Goal: Task Accomplishment & Management: Manage account settings

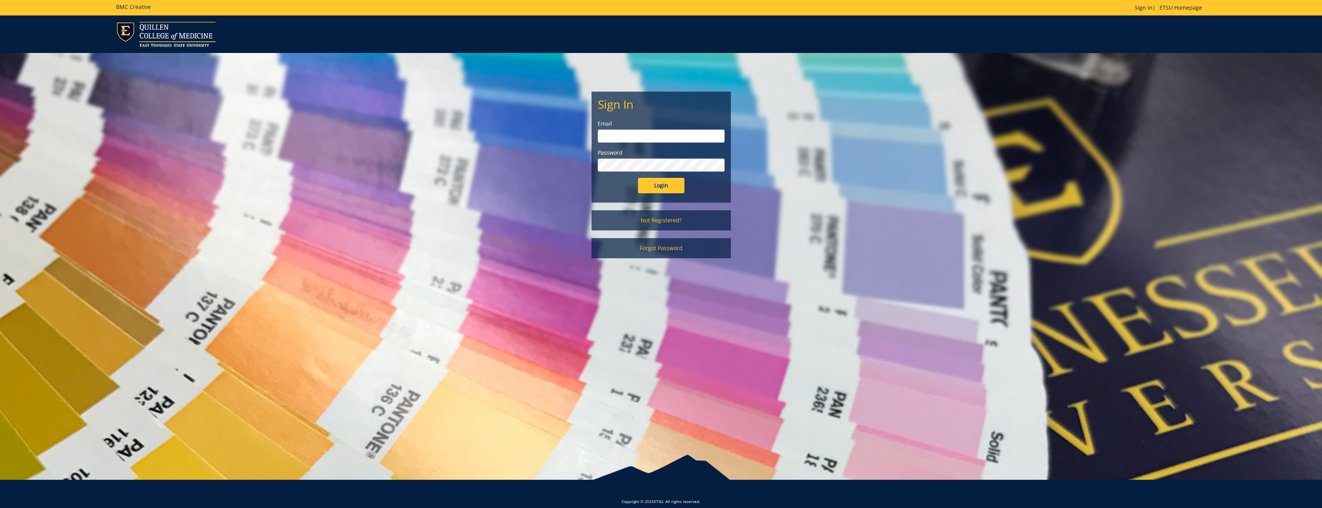
type input "[PERSON_NAME][EMAIL_ADDRESS][DOMAIN_NAME]"
click at [673, 184] on input "Login" at bounding box center [661, 185] width 46 height 15
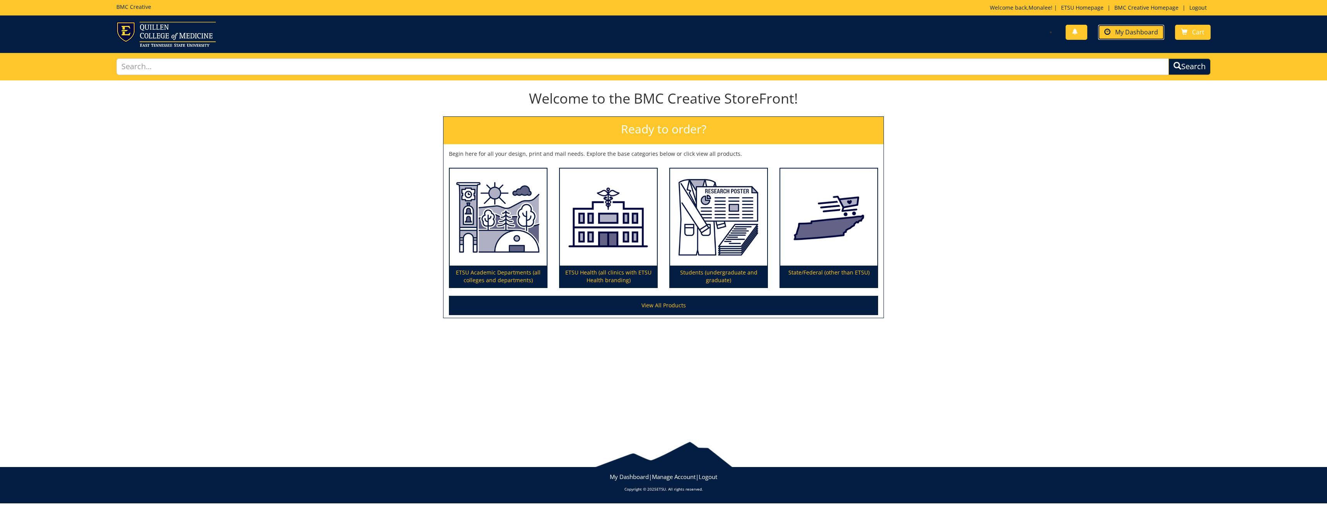
click at [1143, 28] on span "My Dashboard" at bounding box center [1137, 32] width 43 height 9
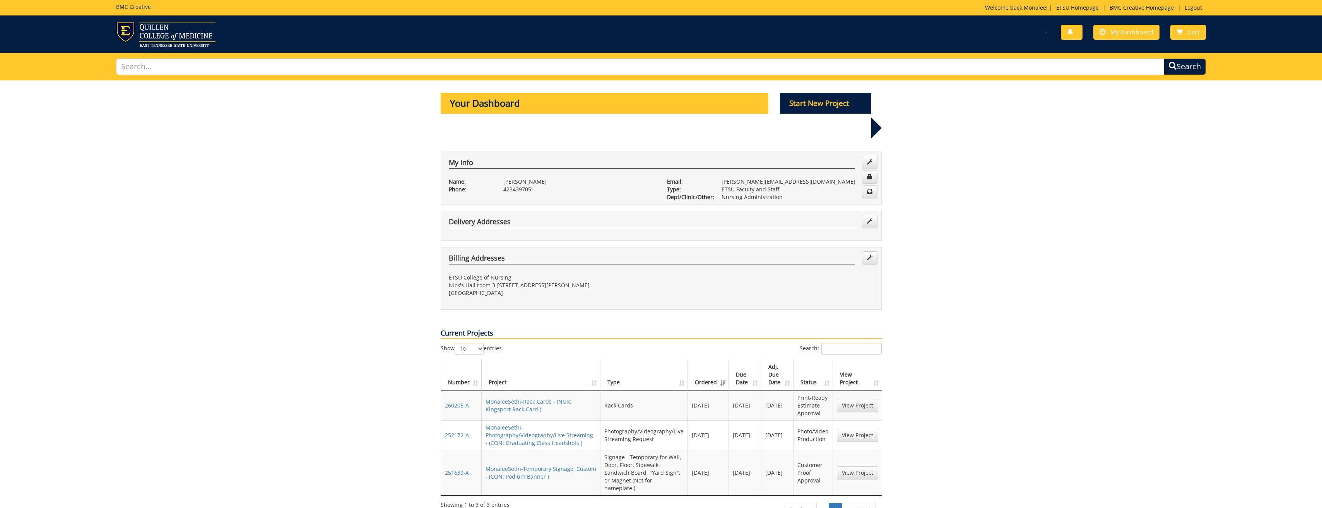
scroll to position [77, 0]
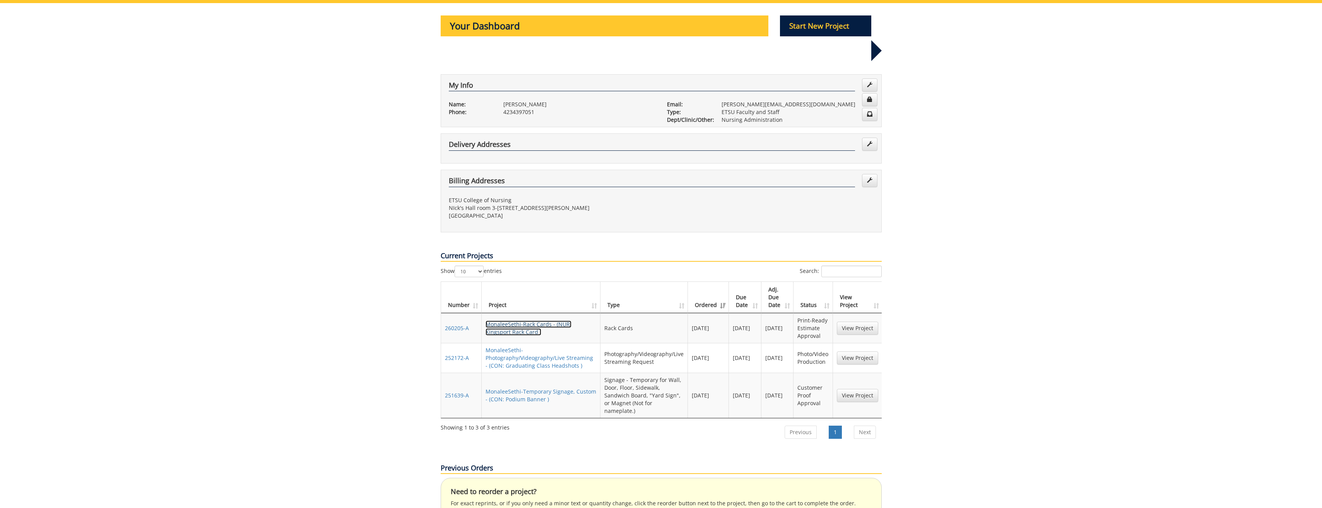
click at [510, 321] on link "MonaleeSethi-Rack Cards - (NUR: Kingsport Rack Card )" at bounding box center [528, 328] width 86 height 15
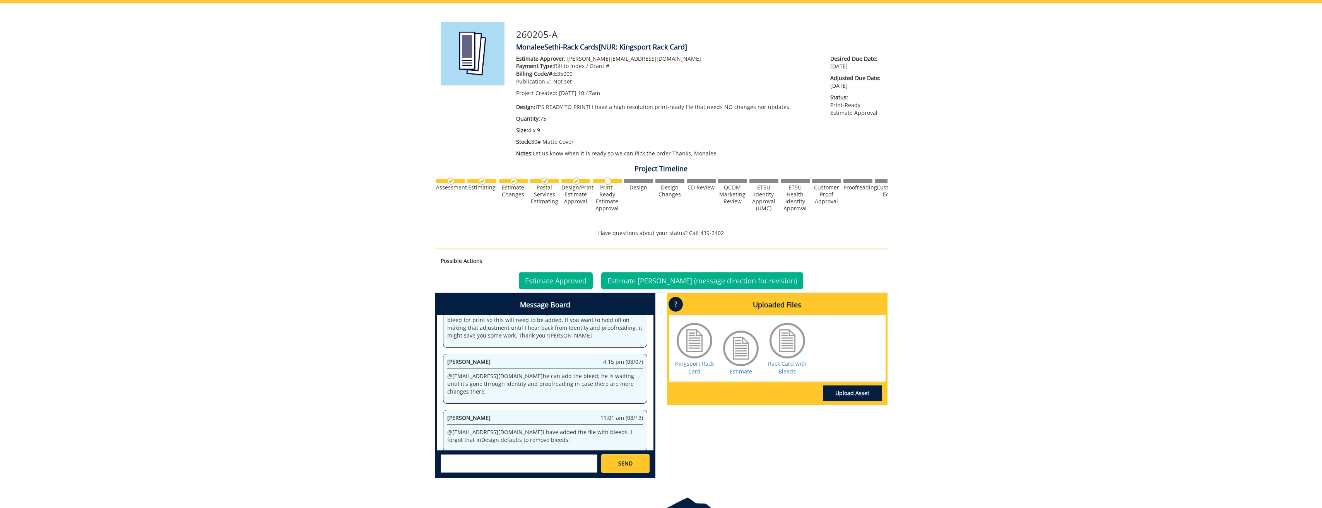
scroll to position [128, 0]
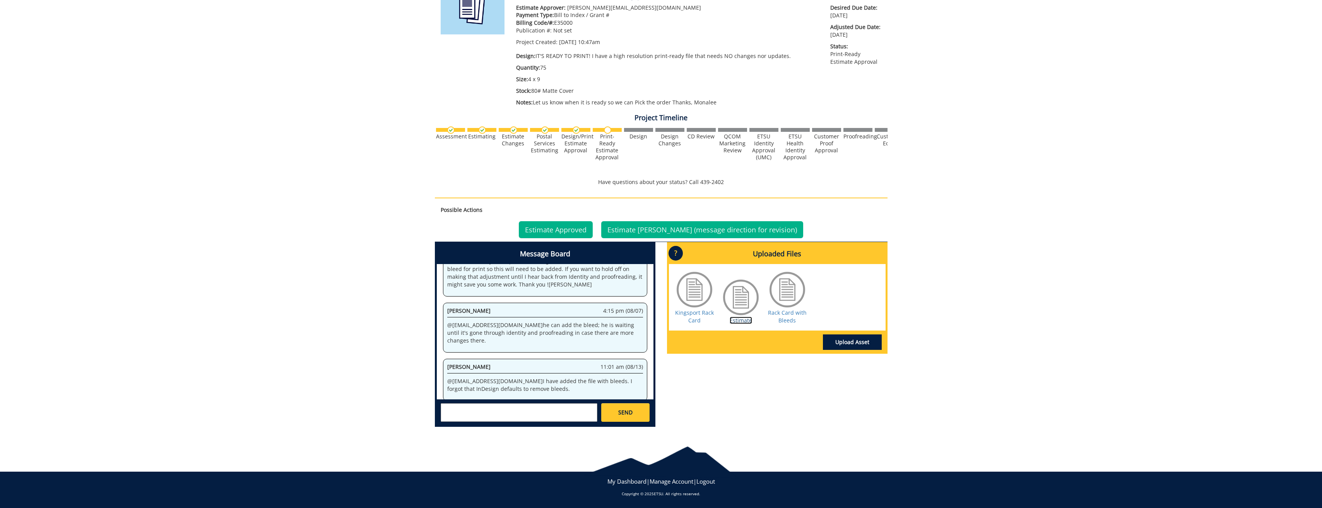
click at [743, 322] on link "Estimate" at bounding box center [740, 320] width 22 height 7
click at [577, 225] on link "Estimate Approved" at bounding box center [556, 229] width 74 height 17
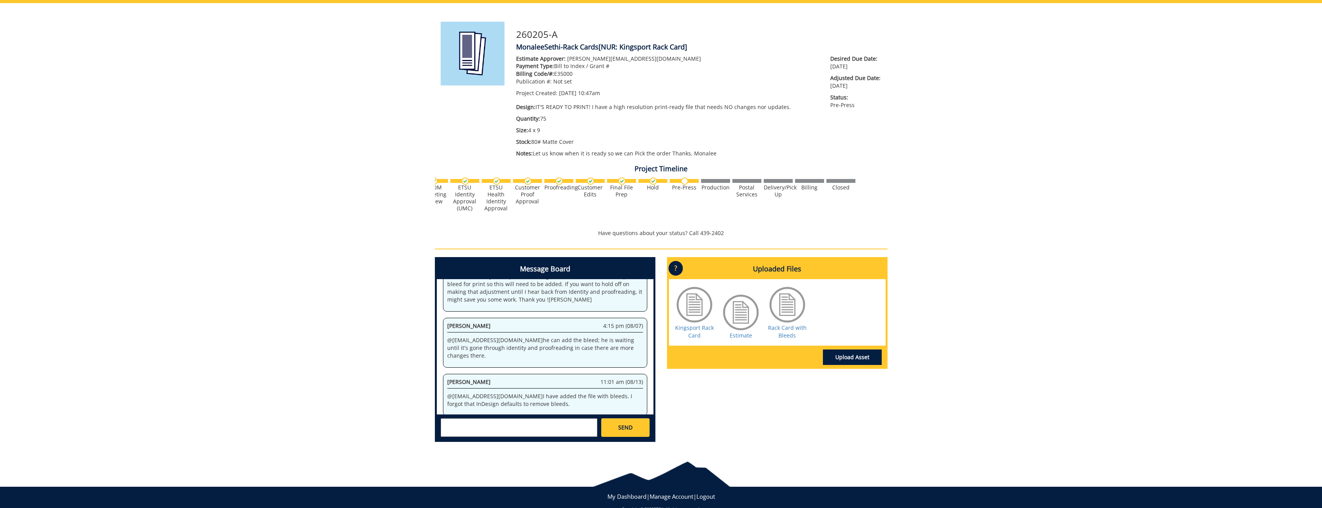
scroll to position [0, 301]
